Goal: Task Accomplishment & Management: Use online tool/utility

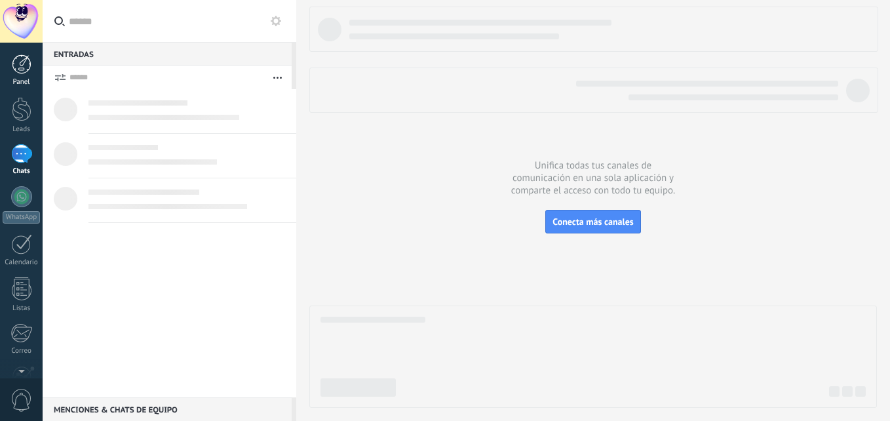
click at [18, 57] on div at bounding box center [22, 64] width 20 height 20
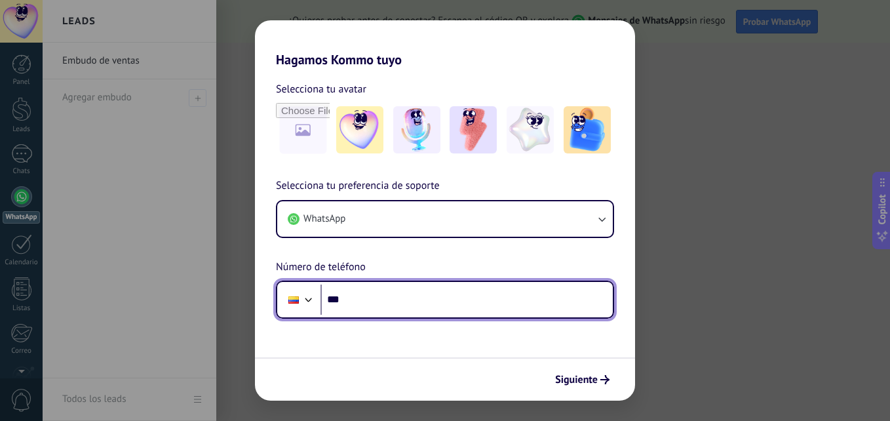
click at [417, 305] on input "***" at bounding box center [466, 299] width 292 height 30
